Goal: Task Accomplishment & Management: Complete application form

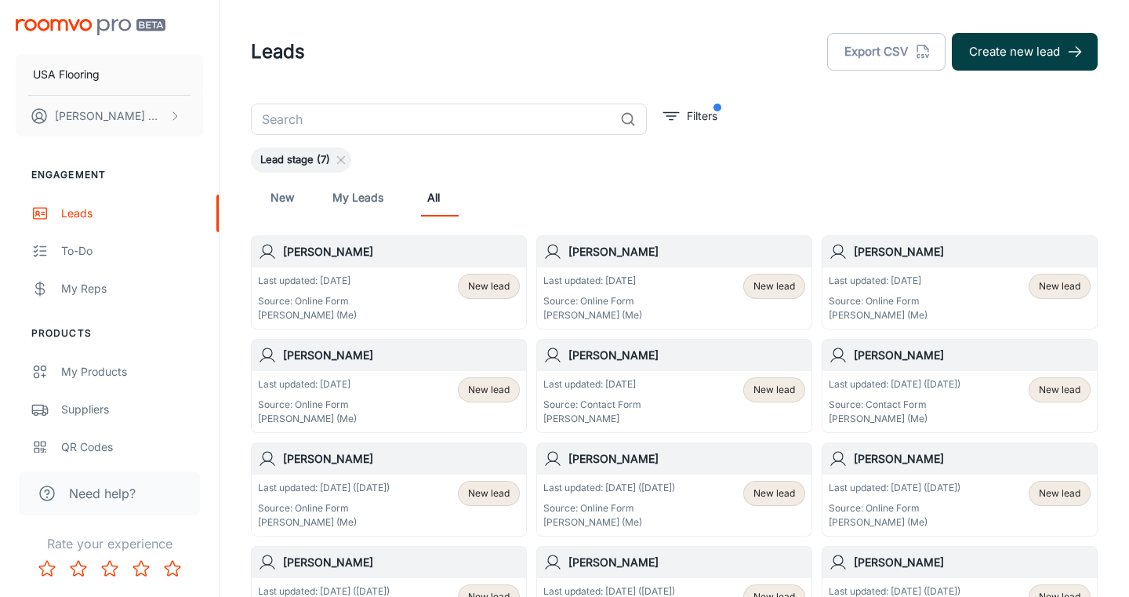
click at [1038, 54] on button "Create new lead" at bounding box center [1025, 52] width 146 height 38
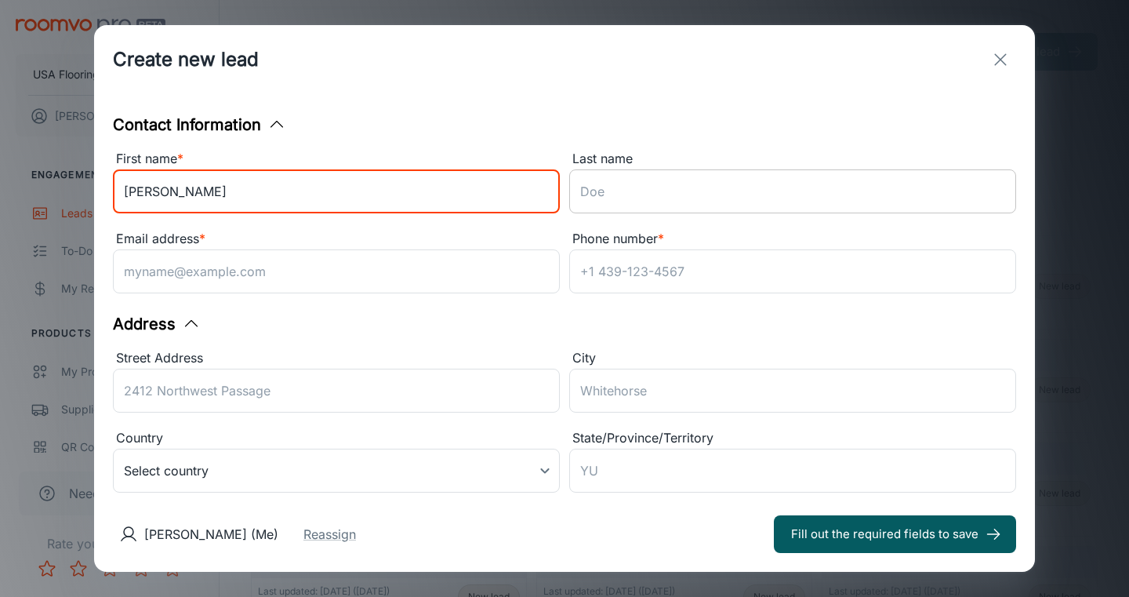
type input "[PERSON_NAME]"
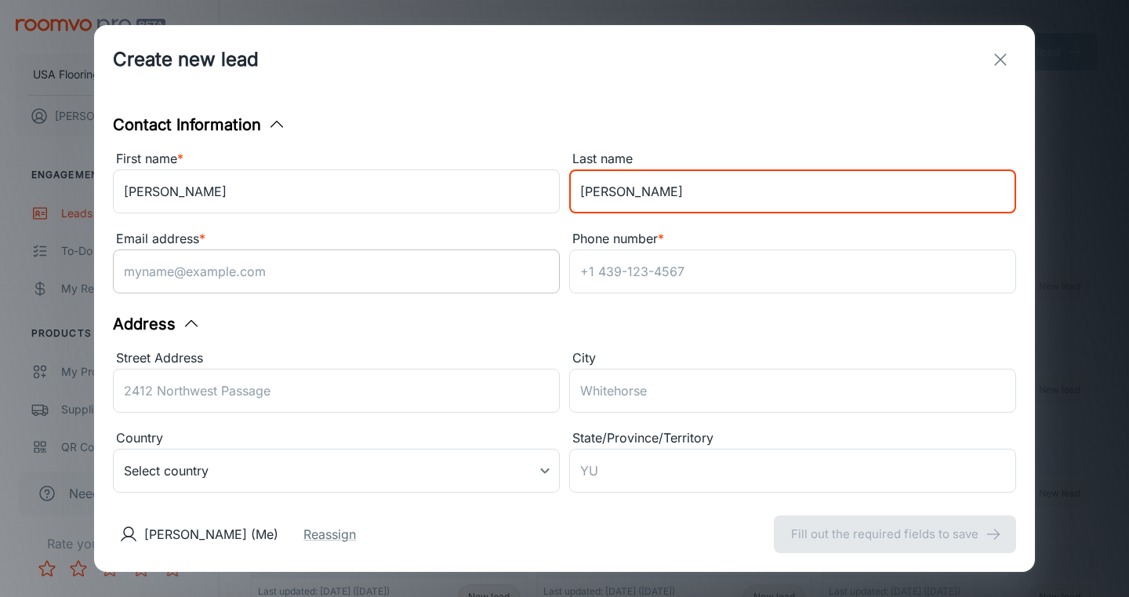
type input "[PERSON_NAME]"
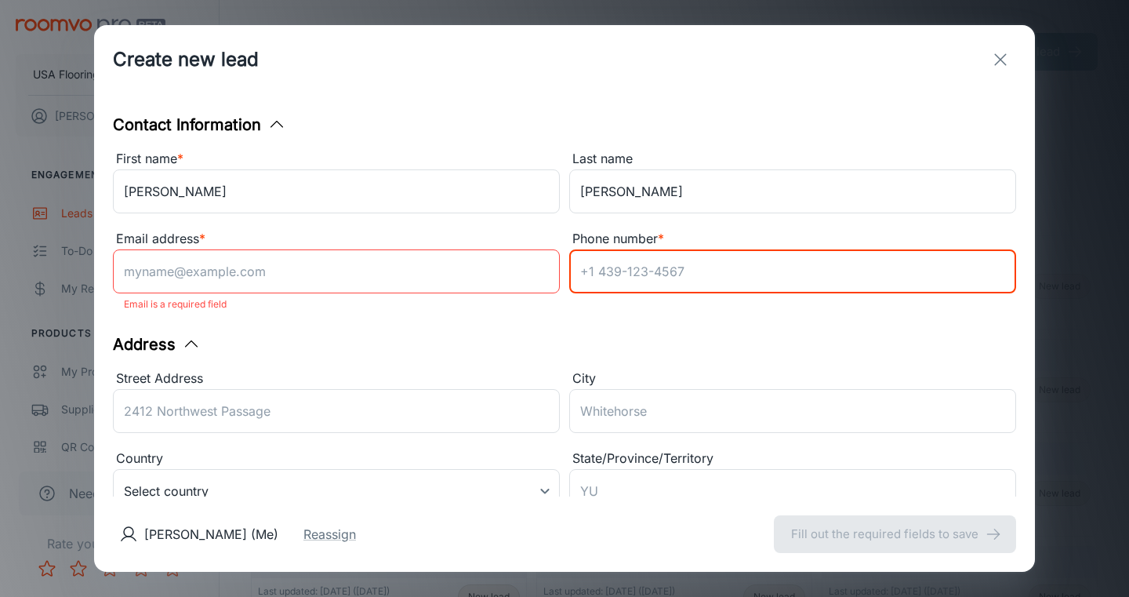
paste input "9197301397"
type input "9197301397"
click at [440, 278] on input "Email address *" at bounding box center [336, 271] width 447 height 44
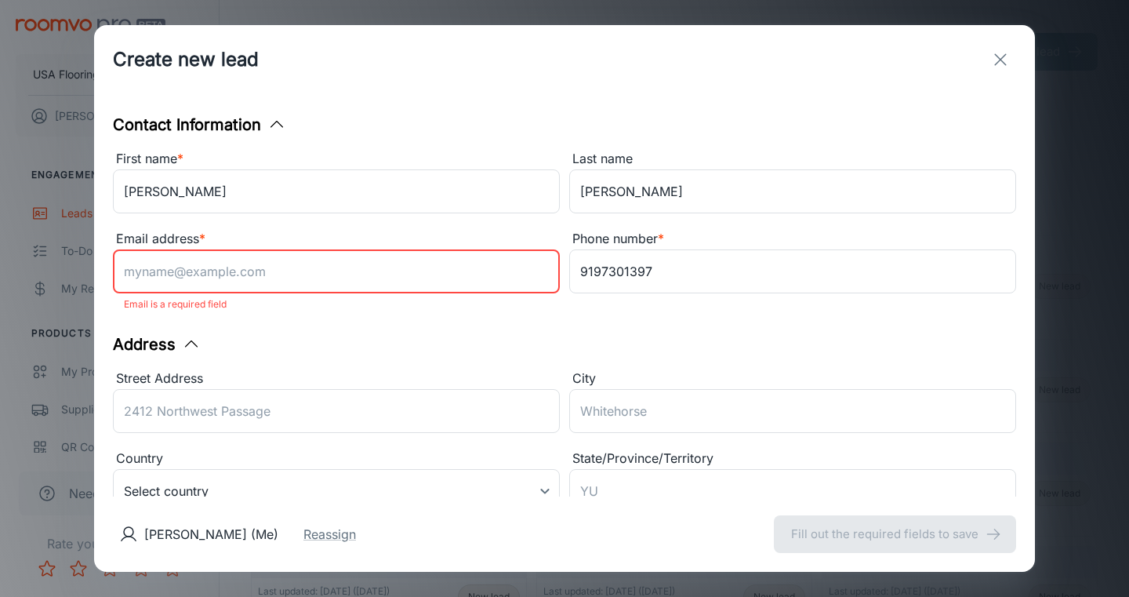
paste input "[EMAIL_ADDRESS][DOMAIN_NAME]"
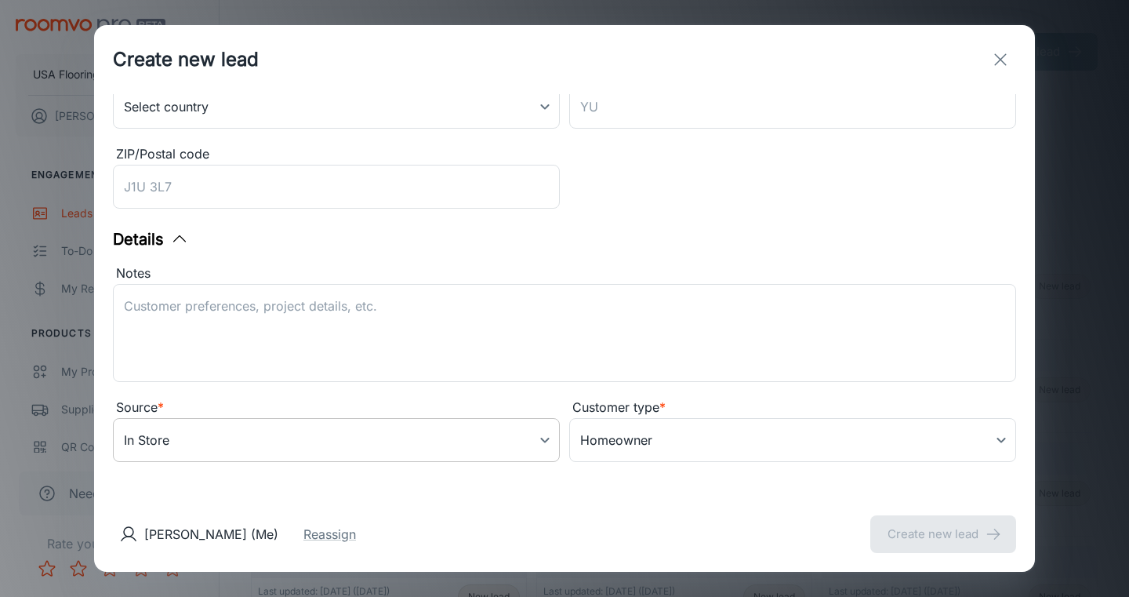
type input "[EMAIL_ADDRESS][DOMAIN_NAME]"
click at [415, 456] on body "USA Flooring [PERSON_NAME] Engagement Leads To-do My Reps Products My Products …" at bounding box center [564, 298] width 1129 height 597
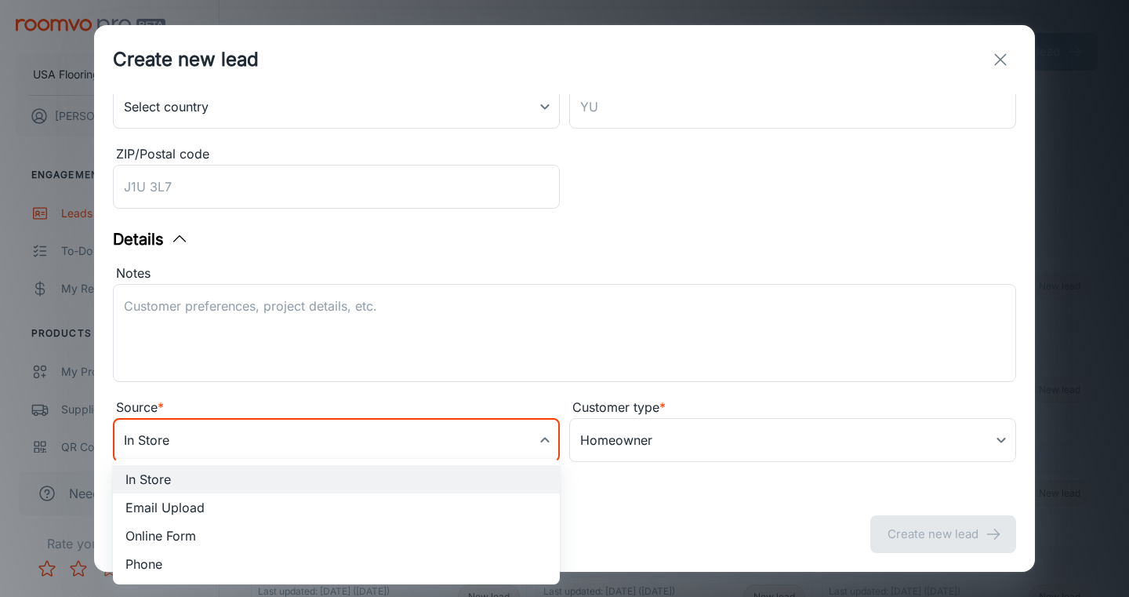
scroll to position [367, 0]
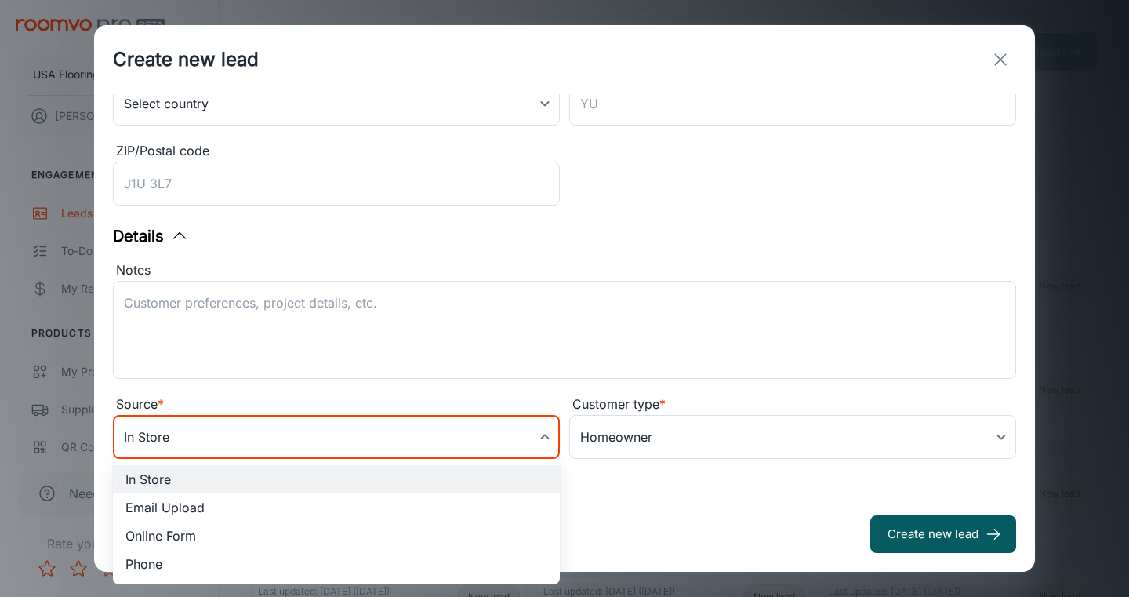
click at [365, 527] on li "Online Form" at bounding box center [336, 536] width 447 height 28
type input "online_form"
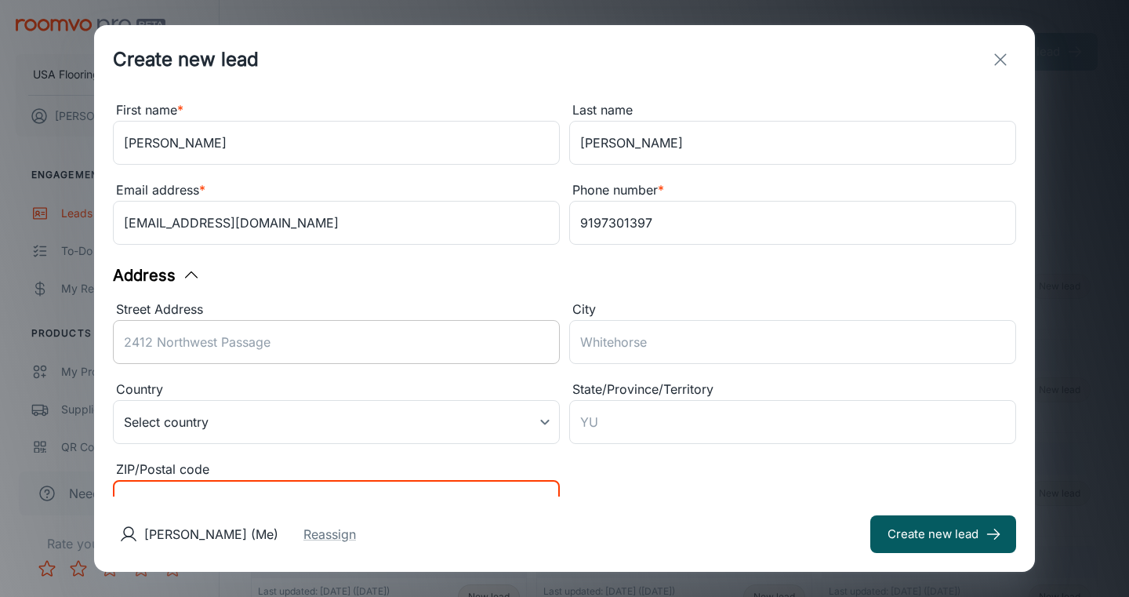
scroll to position [242, 0]
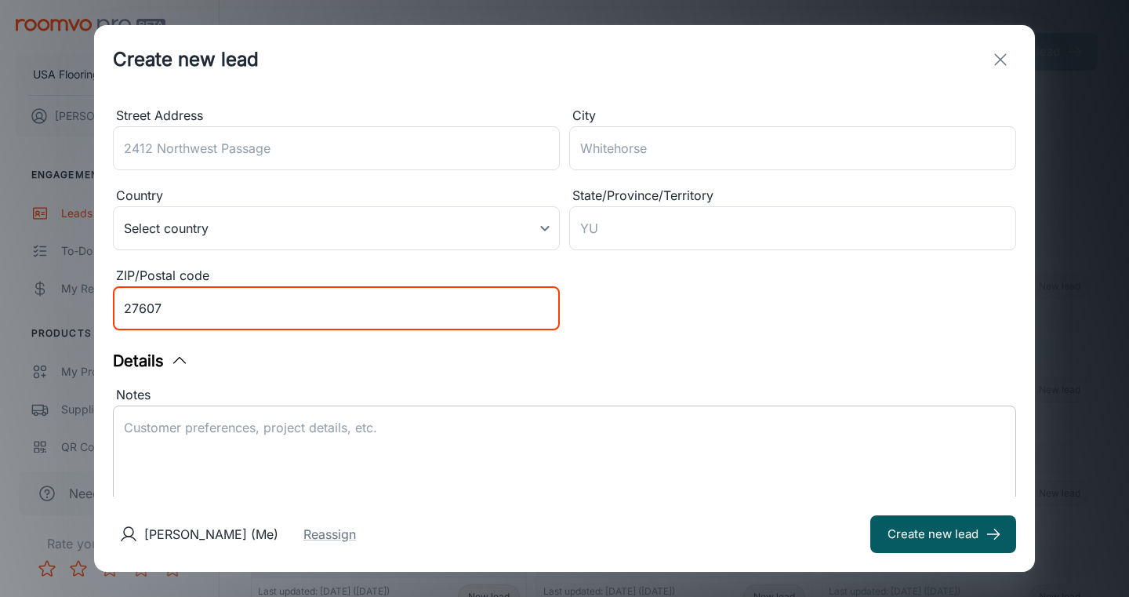
type input "27607"
click at [368, 440] on textarea "Notes" at bounding box center [564, 455] width 881 height 72
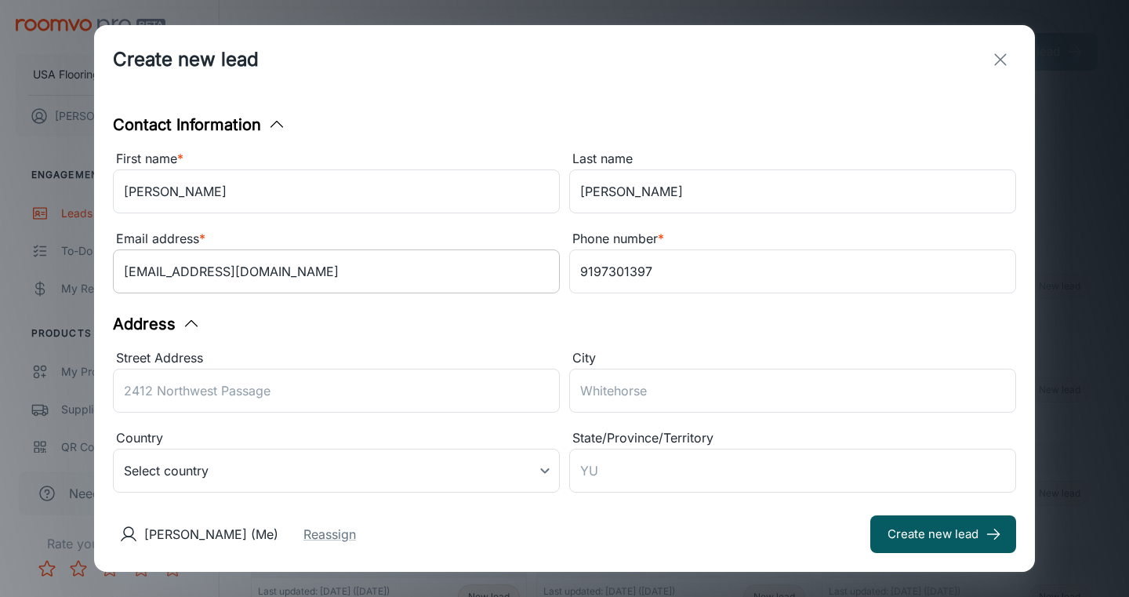
scroll to position [367, 0]
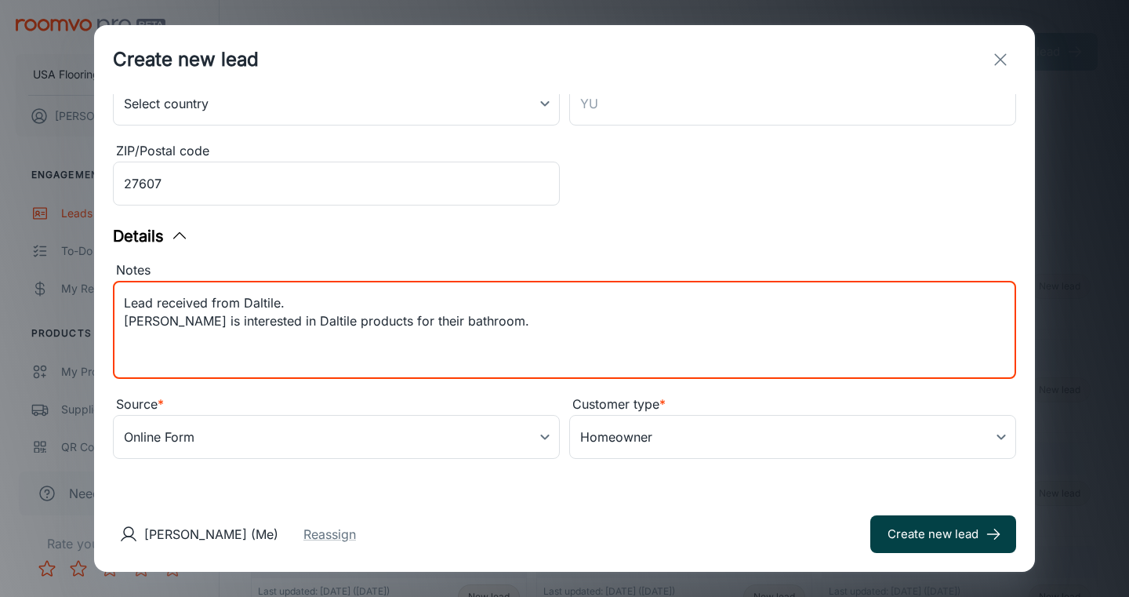
type textarea "Lead received from Daltile. [PERSON_NAME] is interested in Daltile products for…"
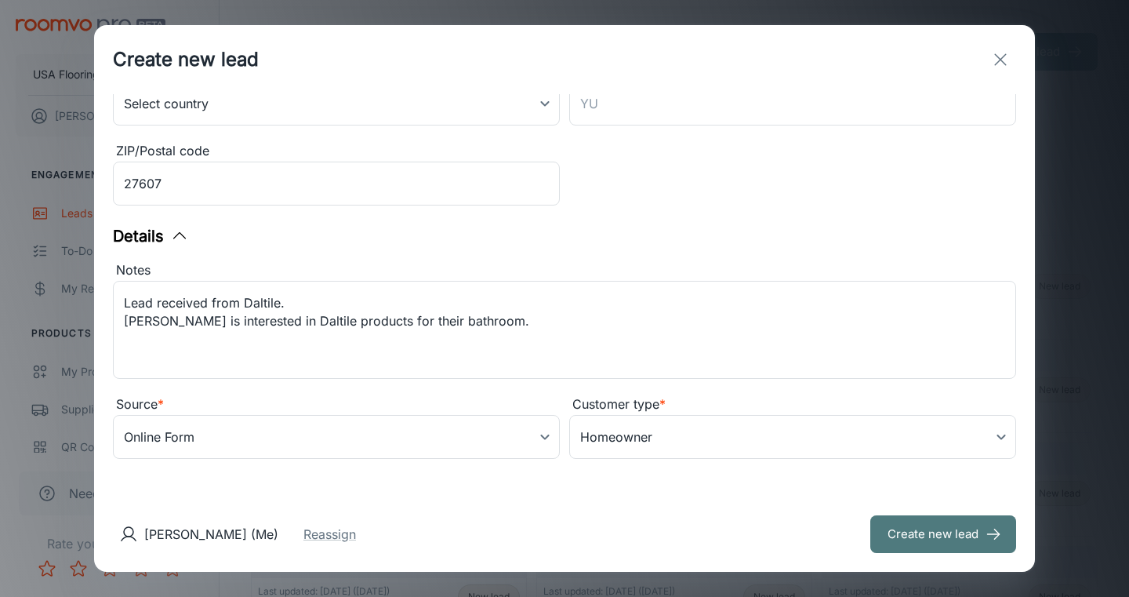
click at [1001, 546] on button "Create new lead" at bounding box center [944, 534] width 146 height 38
type input "in_store"
